Goal: Use online tool/utility: Utilize a website feature to perform a specific function

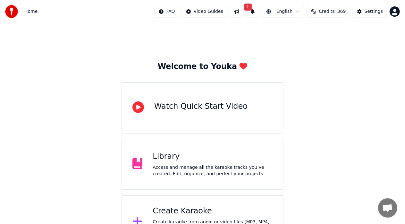
click at [259, 14] on button "1" at bounding box center [252, 12] width 13 height 12
click at [304, 33] on button "Update" at bounding box center [305, 32] width 27 height 12
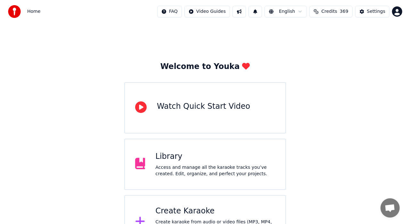
scroll to position [25, 0]
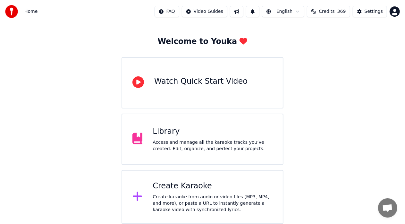
click at [233, 199] on div "Create karaoke from audio or video files (MP3, MP4, and more), or paste a URL t…" at bounding box center [213, 203] width 120 height 19
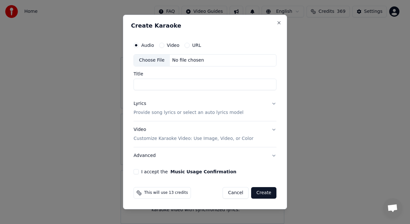
click at [157, 61] on div "Choose File" at bounding box center [152, 60] width 36 height 12
